Goal: Find specific page/section: Find specific page/section

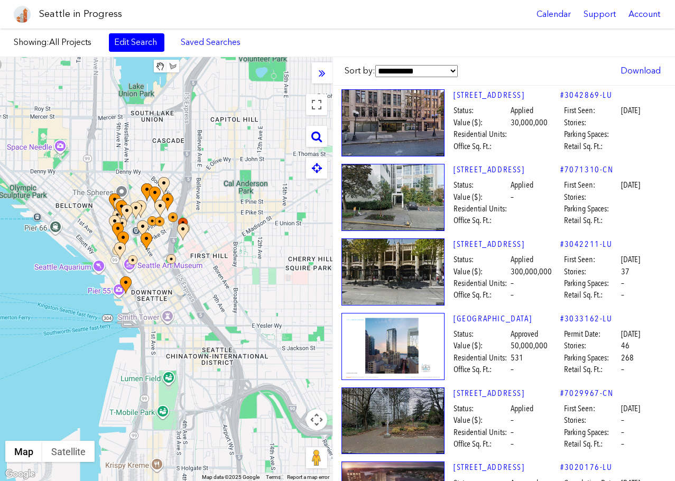
drag, startPoint x: 271, startPoint y: 167, endPoint x: 158, endPoint y: 203, distance: 118.0
click at [158, 203] on div at bounding box center [166, 269] width 332 height 424
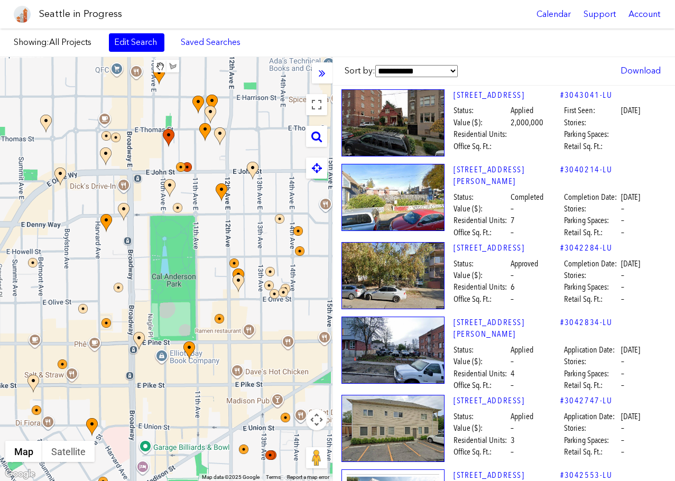
drag, startPoint x: 229, startPoint y: 173, endPoint x: 200, endPoint y: 199, distance: 38.6
click at [200, 199] on div at bounding box center [166, 269] width 332 height 424
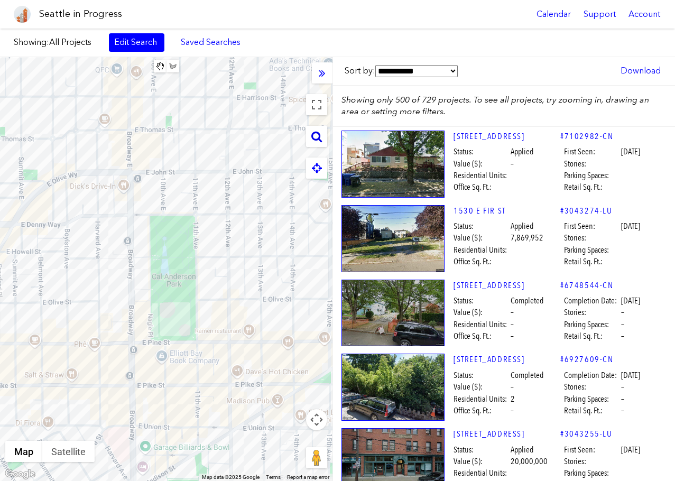
click at [313, 137] on icon at bounding box center [316, 136] width 11 height 12
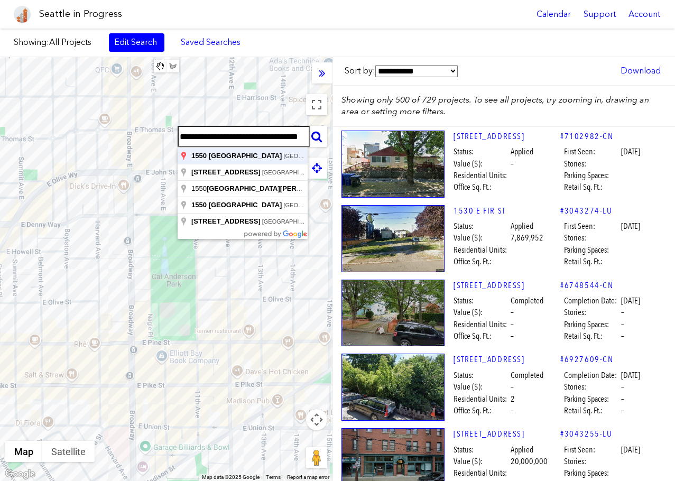
type input "**********"
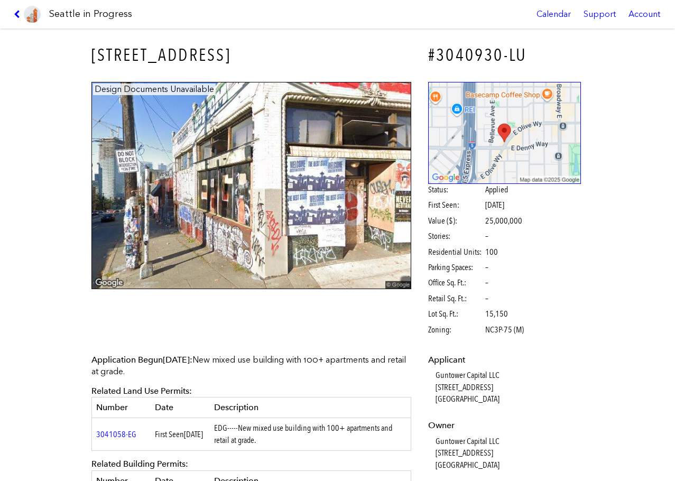
scroll to position [264, 0]
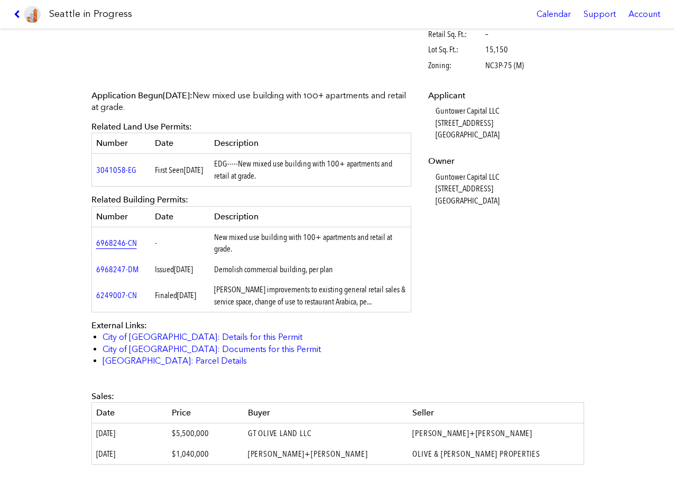
click at [119, 244] on link "6968246-CN" at bounding box center [116, 243] width 41 height 10
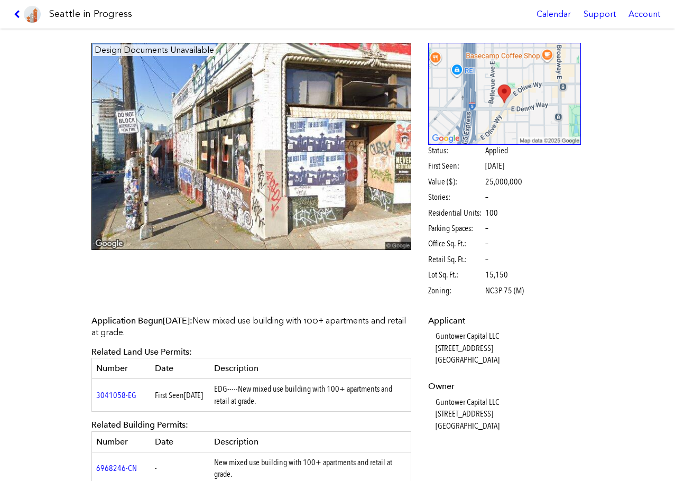
scroll to position [0, 0]
